Goal: Book appointment/travel/reservation

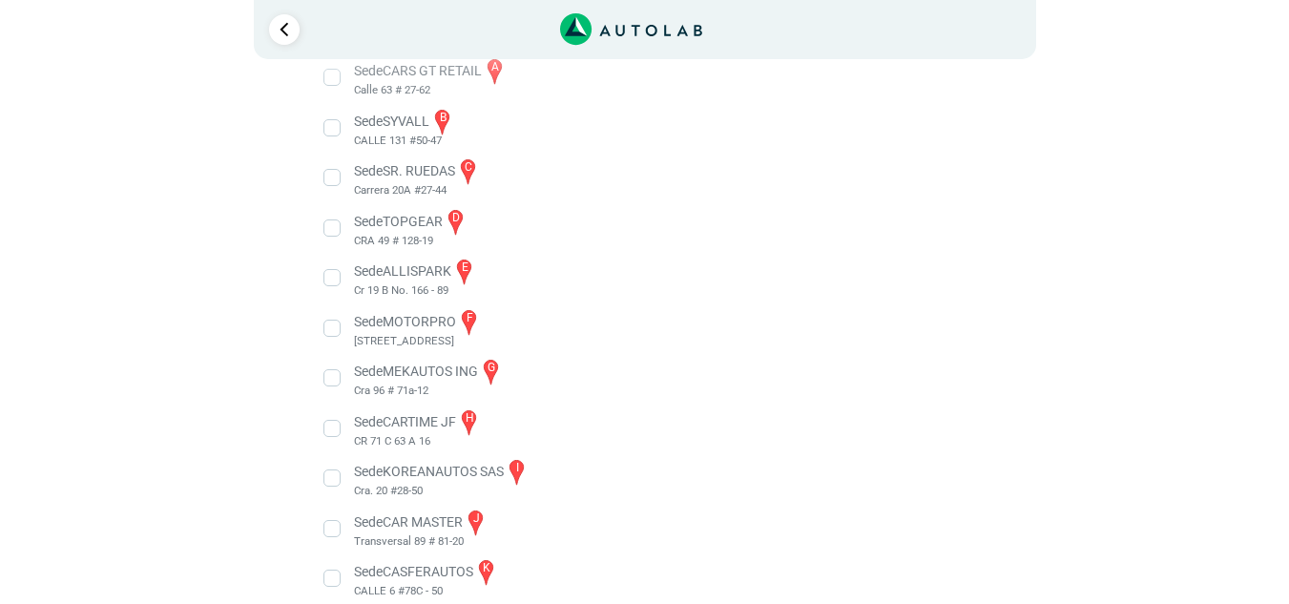
scroll to position [257, 0]
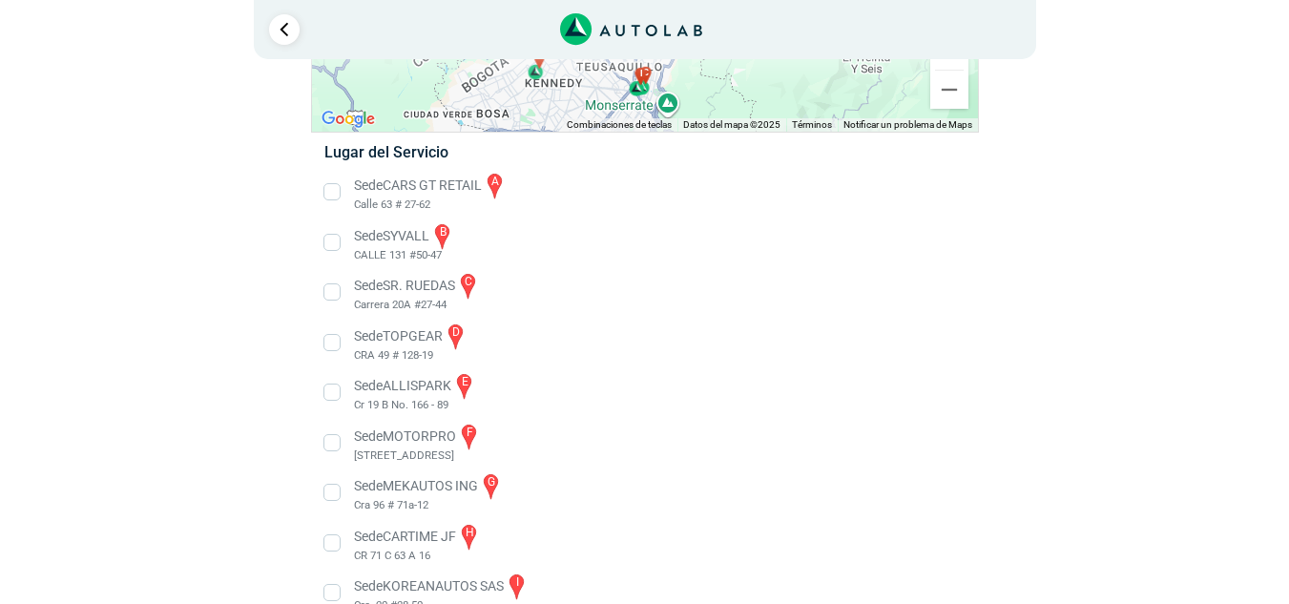
click at [432, 234] on li "Sede SYVALL b CALLE 131 #50-47" at bounding box center [644, 242] width 669 height 43
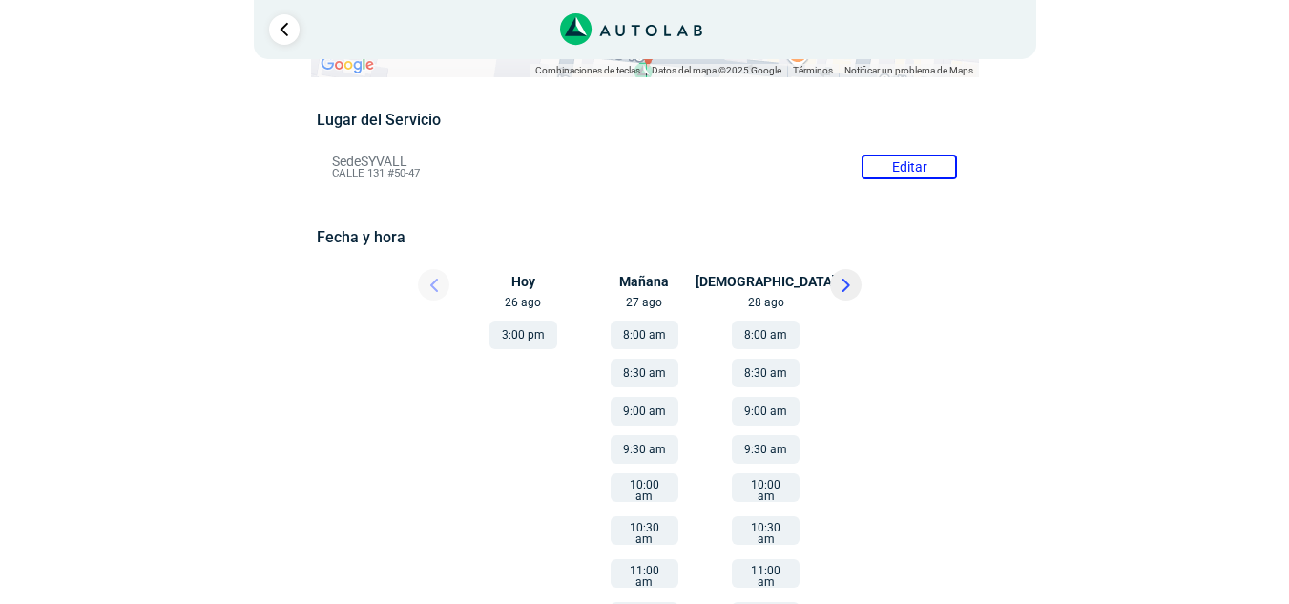
scroll to position [191, 0]
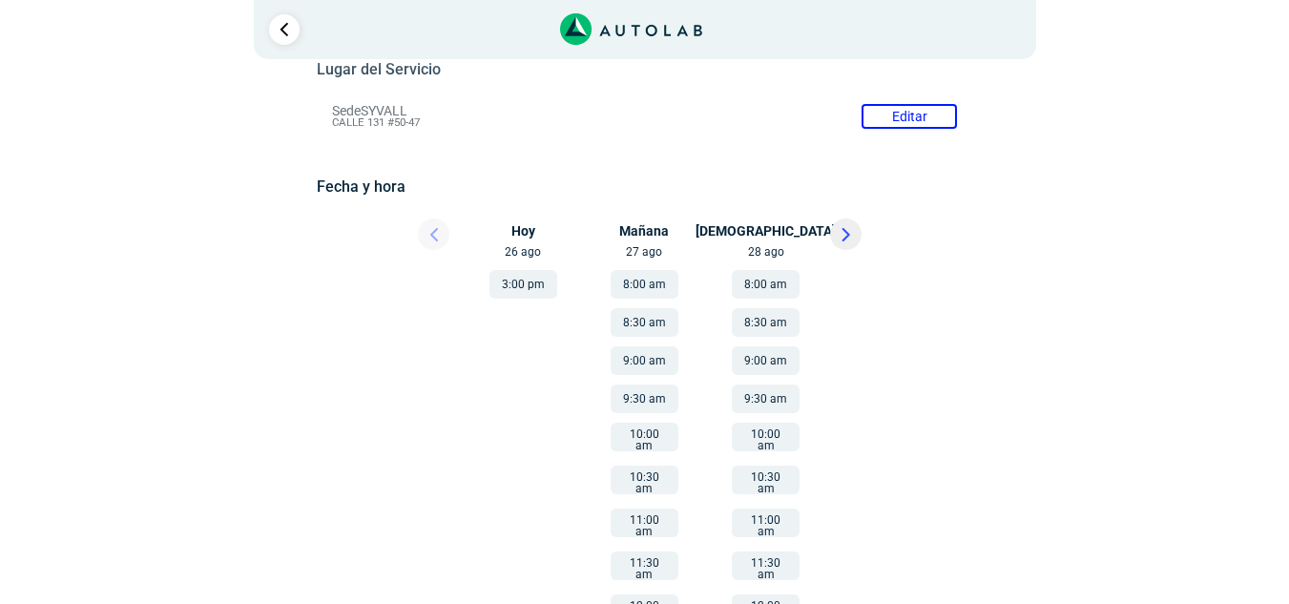
click at [842, 239] on icon at bounding box center [846, 234] width 9 height 13
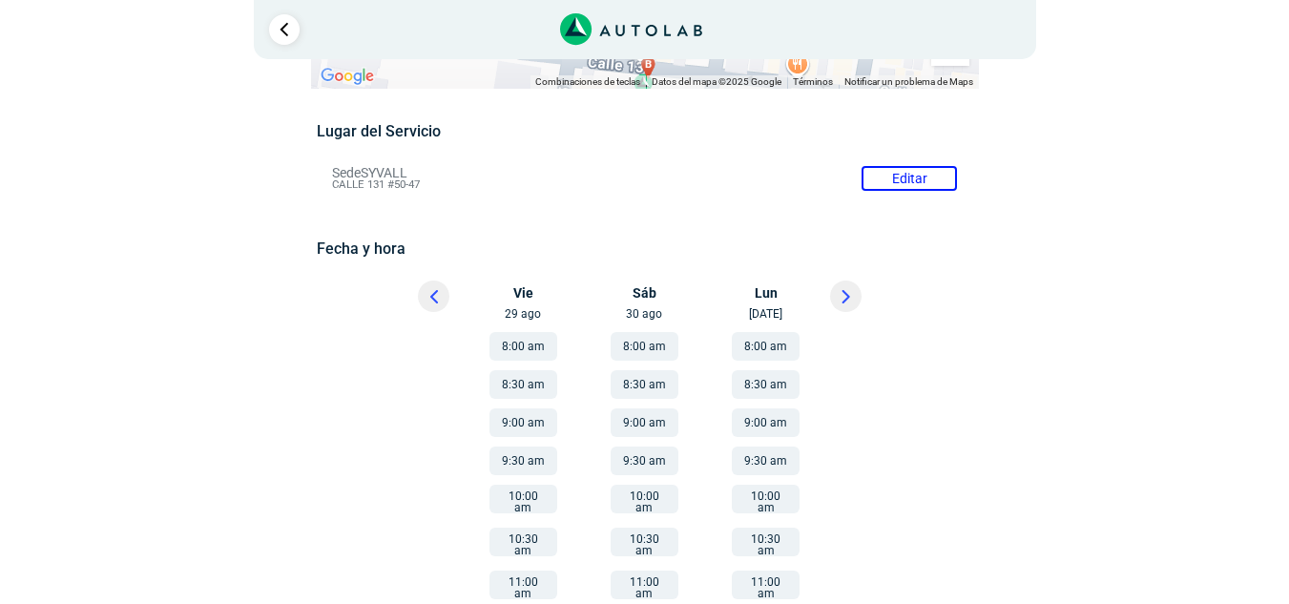
scroll to position [0, 0]
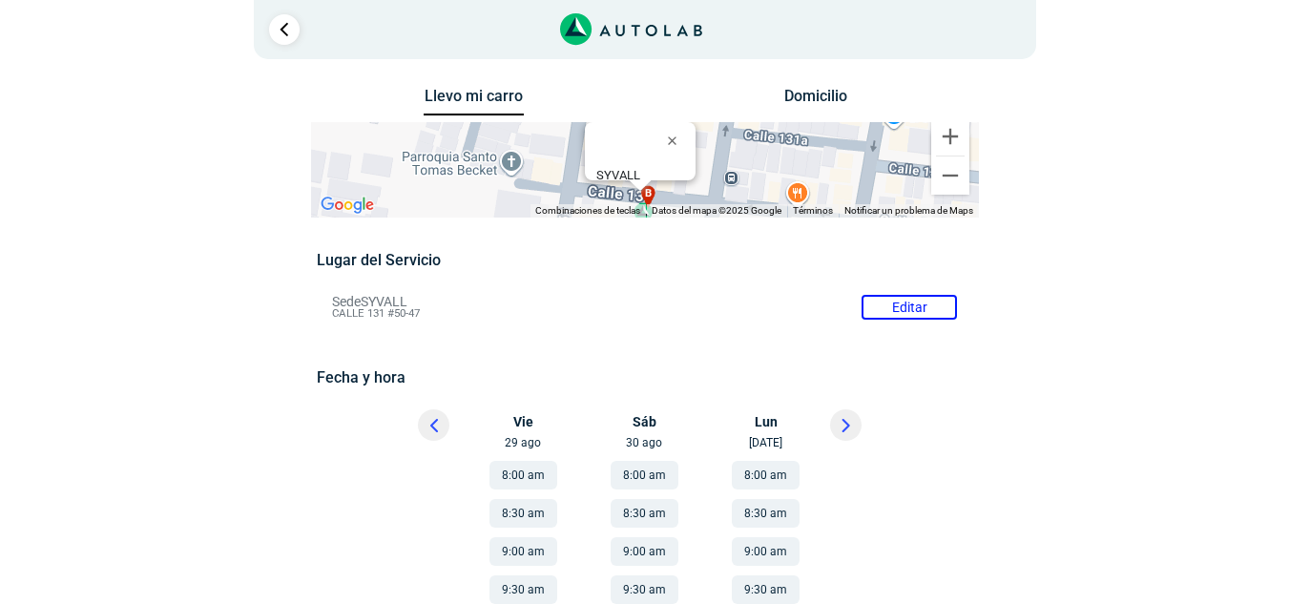
click at [393, 301] on li "Sede SYVALL Editar CALLE 131 #50-47" at bounding box center [645, 307] width 654 height 31
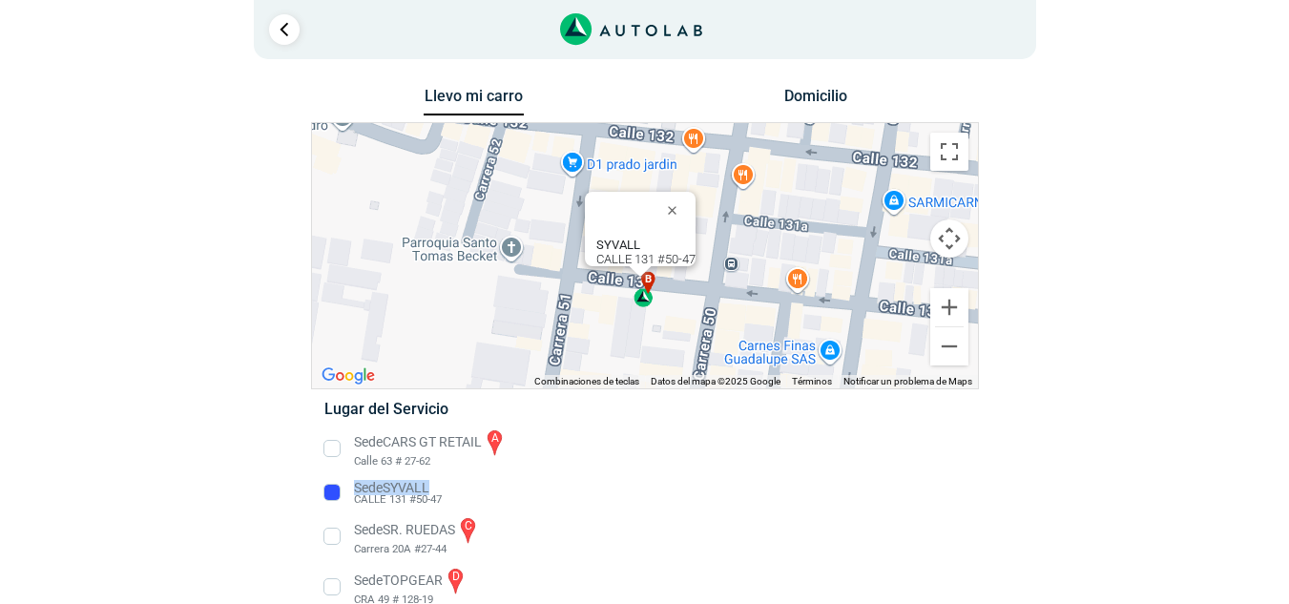
drag, startPoint x: 431, startPoint y: 486, endPoint x: 354, endPoint y: 487, distance: 77.3
click at [354, 487] on li "Sede SYVALL CALLE 131 #50-47" at bounding box center [644, 493] width 669 height 31
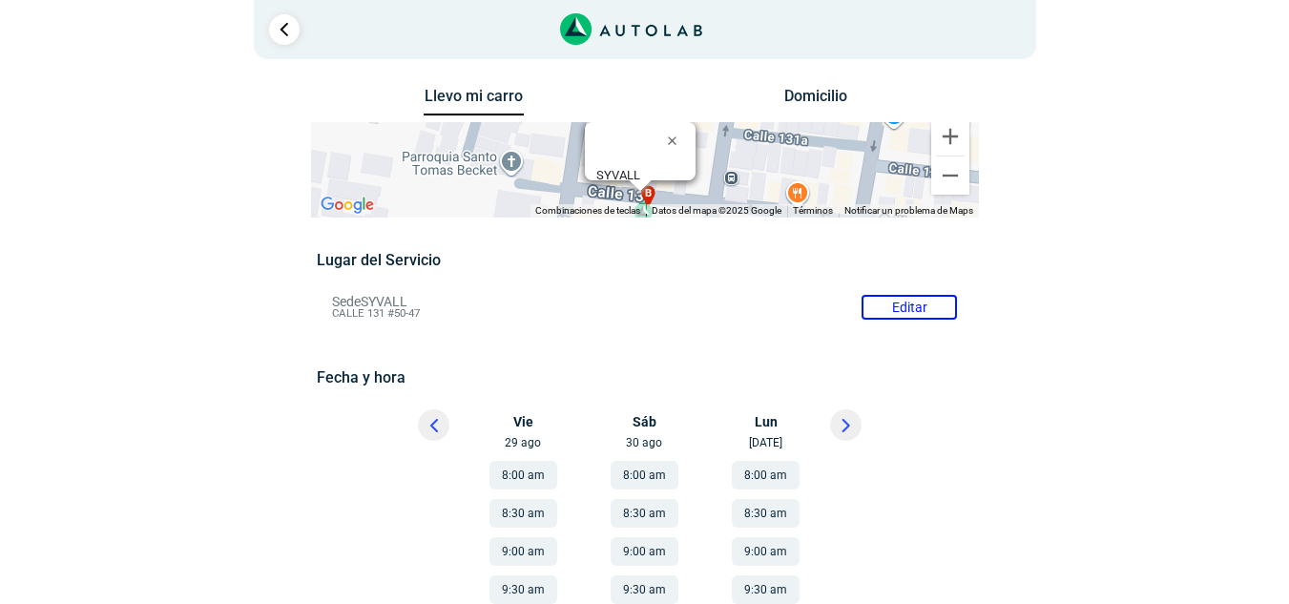
drag, startPoint x: 381, startPoint y: 486, endPoint x: 352, endPoint y: 485, distance: 28.6
drag, startPoint x: 412, startPoint y: 300, endPoint x: 329, endPoint y: 301, distance: 83.0
click at [329, 301] on li "Sede SYVALL Editar CALLE 131 #50-47" at bounding box center [645, 307] width 654 height 31
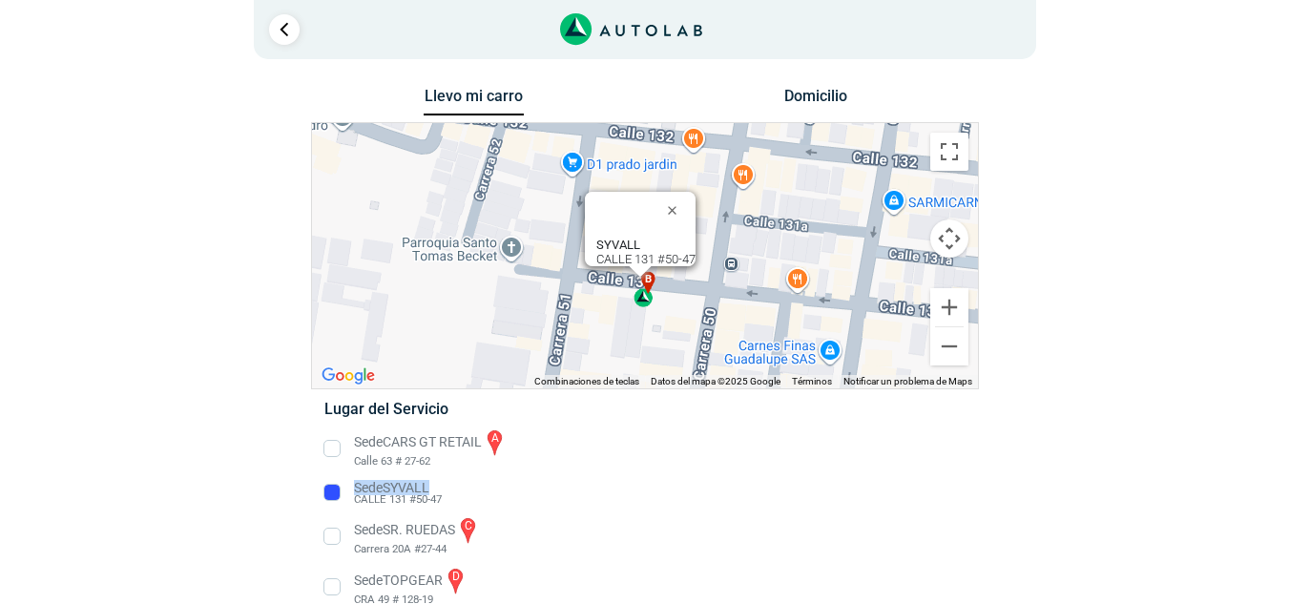
drag, startPoint x: 441, startPoint y: 488, endPoint x: 356, endPoint y: 480, distance: 85.3
click at [356, 480] on li "Sede SYVALL CALLE 131 #50-47" at bounding box center [644, 493] width 669 height 31
